Goal: Navigation & Orientation: Find specific page/section

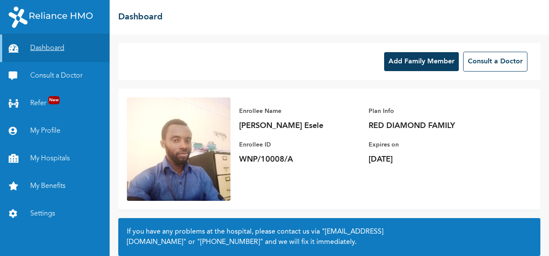
click at [50, 46] on link "Dashboard" at bounding box center [55, 49] width 110 height 28
click at [47, 184] on link "My Benefits" at bounding box center [55, 187] width 110 height 28
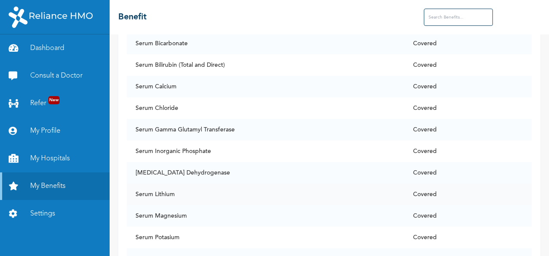
scroll to position [5424, 0]
click at [52, 50] on link "Dashboard" at bounding box center [55, 49] width 110 height 28
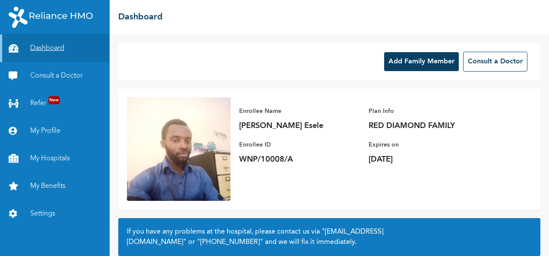
click at [47, 48] on link "Dashboard" at bounding box center [55, 49] width 110 height 28
click at [40, 51] on link "Dashboard" at bounding box center [55, 49] width 110 height 28
click at [401, 126] on p "RED DIAMOND FAMILY" at bounding box center [428, 126] width 121 height 10
click at [33, 44] on link "Dashboard" at bounding box center [55, 49] width 110 height 28
click at [13, 44] on icon at bounding box center [15, 48] width 13 height 9
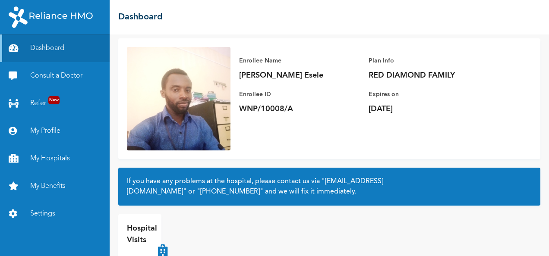
scroll to position [78, 0]
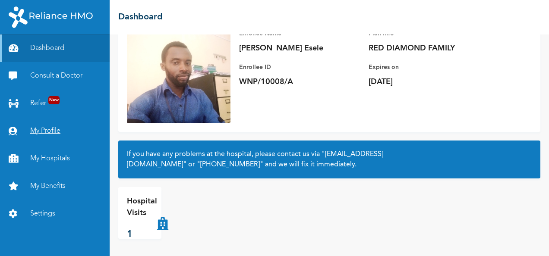
click at [47, 131] on link "My Profile" at bounding box center [55, 131] width 110 height 28
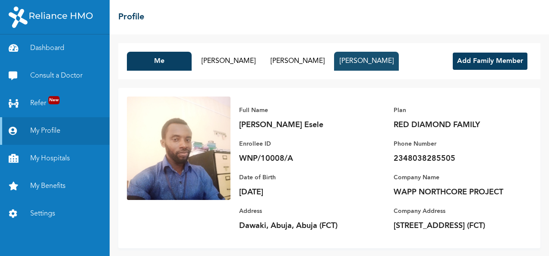
click at [357, 60] on button "[PERSON_NAME]" at bounding box center [366, 61] width 65 height 19
